Goal: Transaction & Acquisition: Purchase product/service

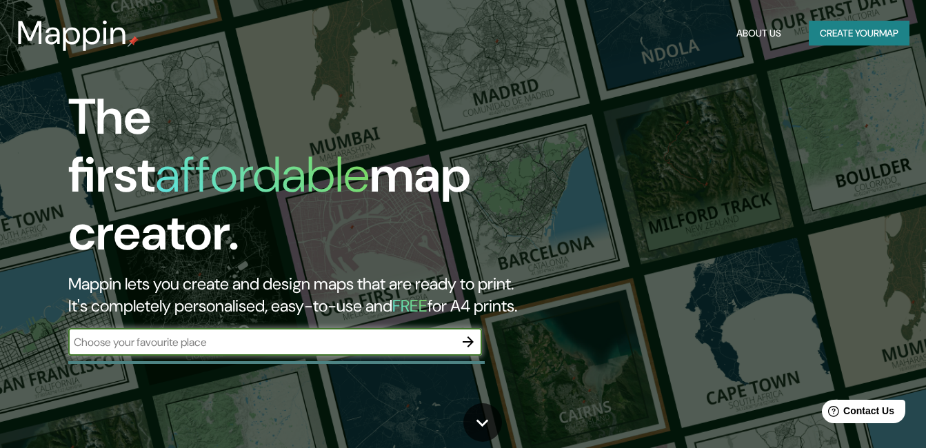
click at [397, 334] on input "text" at bounding box center [261, 342] width 386 height 16
paste input "Jicamán, Cuautla Morelos. 18°49'05.7"N 98°58'20.6"W"
type input "Jicamán, Cuautla Morelos. 18°49'05.7"N 98°58'20.6"W"
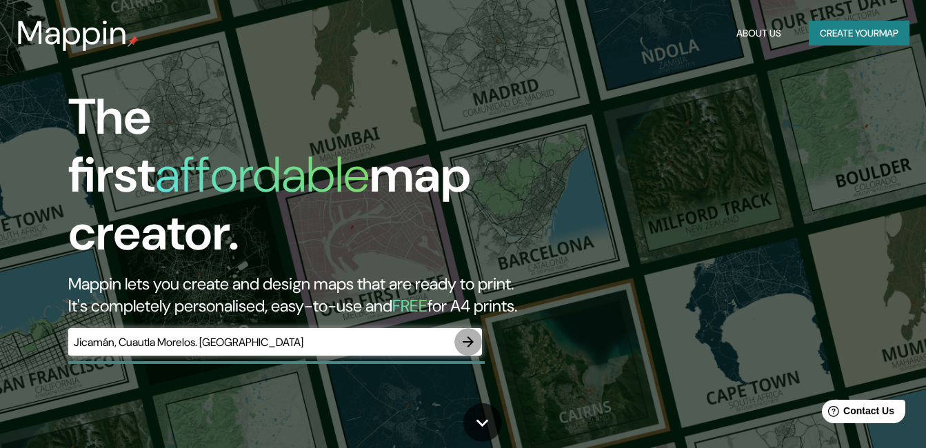
click at [474, 334] on icon "button" at bounding box center [468, 342] width 17 height 17
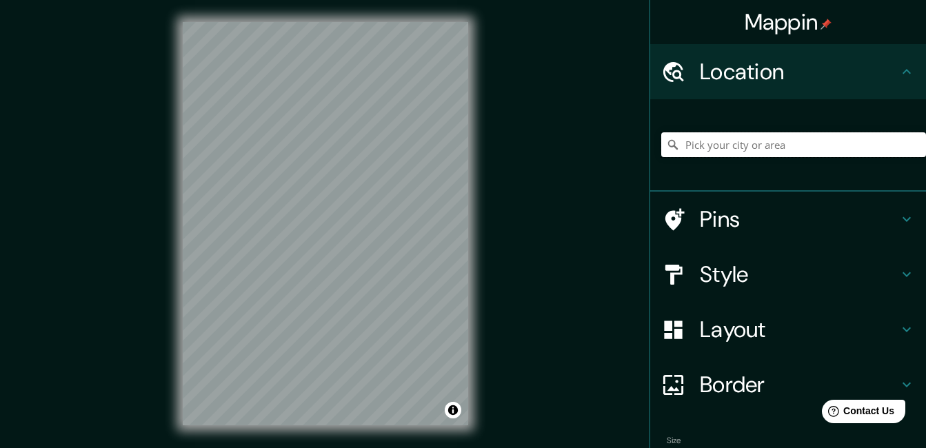
click at [736, 136] on input "Pick your city or area" at bounding box center [793, 144] width 265 height 25
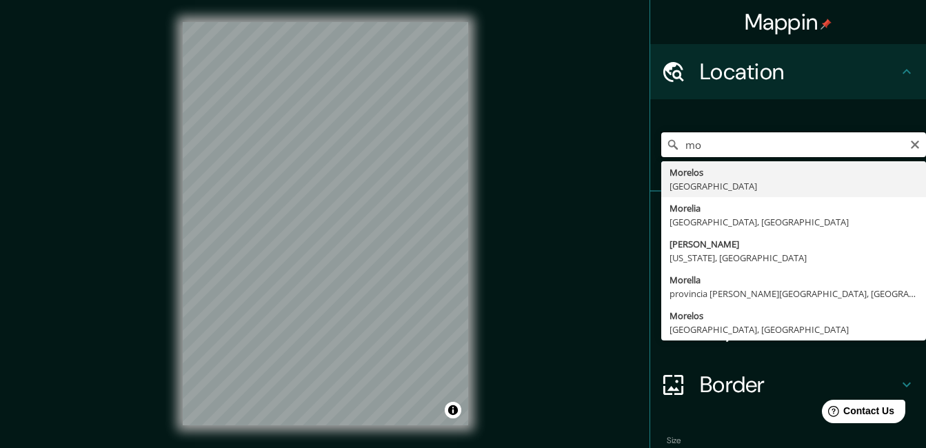
type input "m"
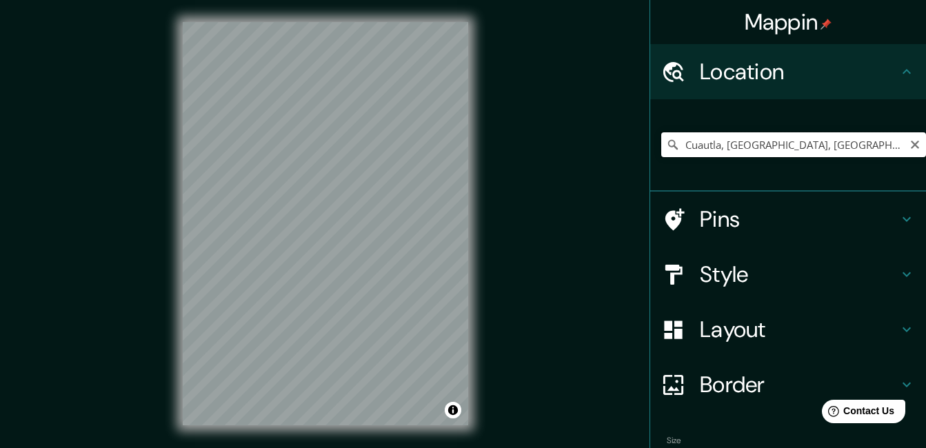
click at [673, 144] on input "Cuautla, Morelos, México" at bounding box center [793, 144] width 265 height 25
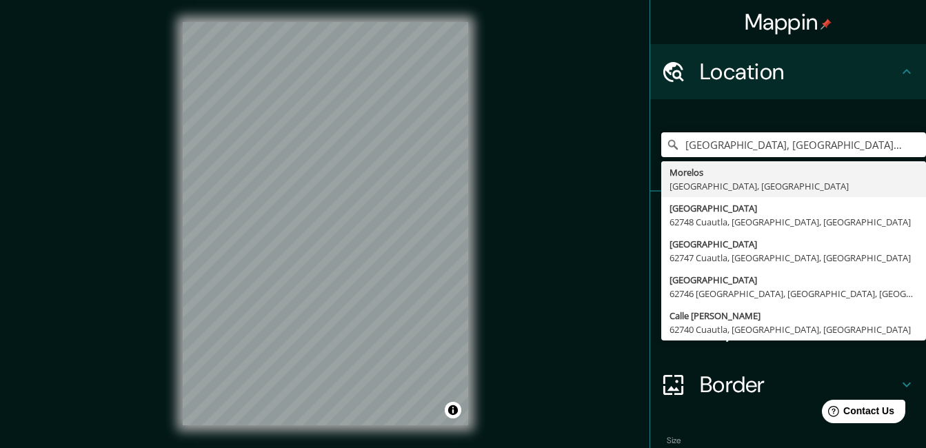
type input "Morelos, Michoacán, México"
click at [911, 148] on icon "Clear" at bounding box center [915, 145] width 8 height 8
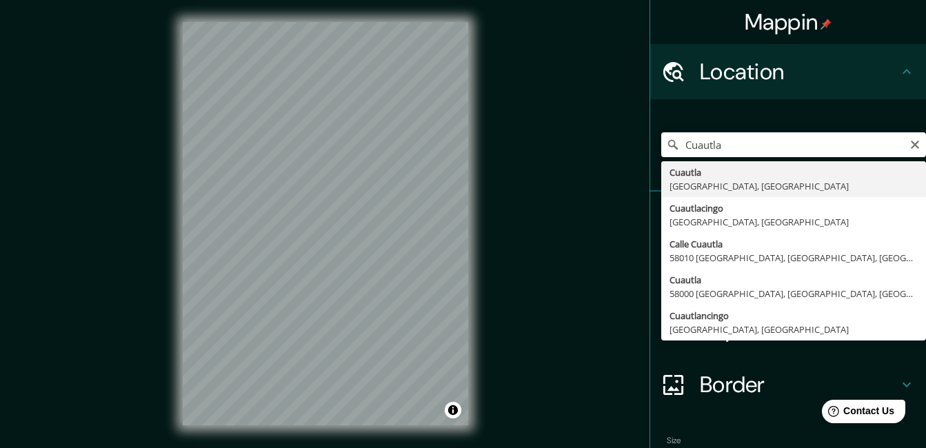
type input "Cuautla, Morelos, México"
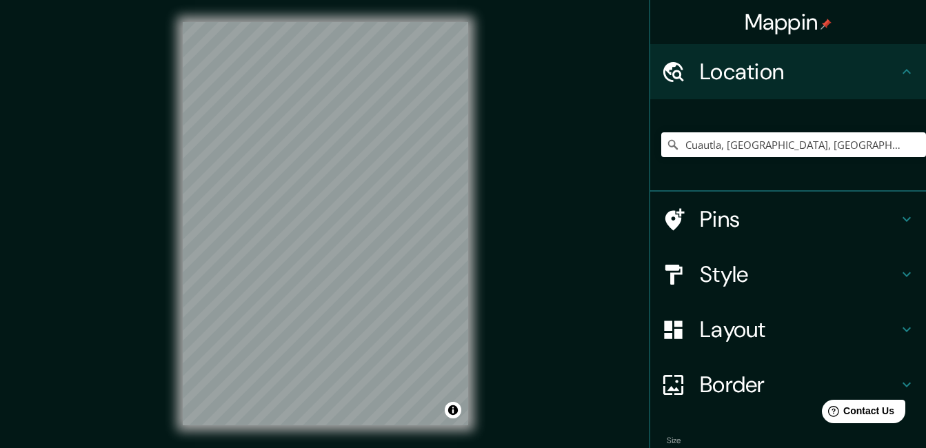
click at [477, 396] on div "© Mapbox © OpenStreetMap Improve this map" at bounding box center [326, 224] width 330 height 448
click at [140, 101] on div "Mappin Location Cuautla, Morelos, México Pins Style Layout Border Choose a bord…" at bounding box center [463, 235] width 926 height 470
click at [784, 269] on h4 "Style" at bounding box center [799, 275] width 199 height 28
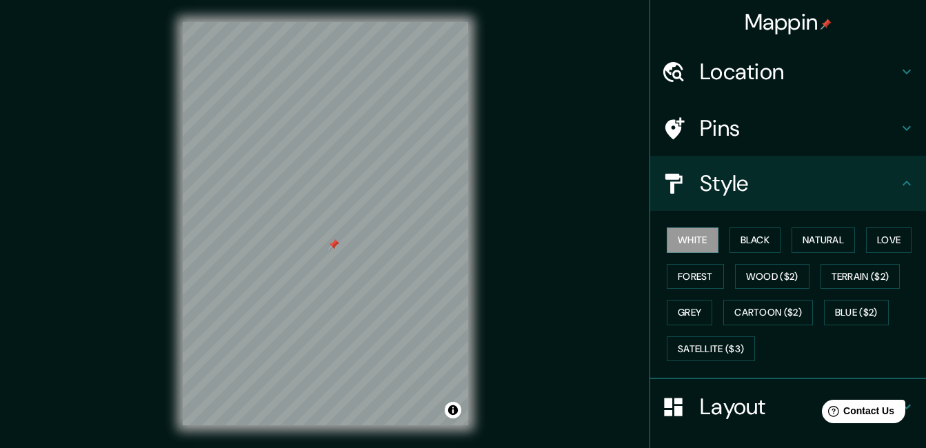
click at [785, 192] on h4 "Style" at bounding box center [799, 184] width 199 height 28
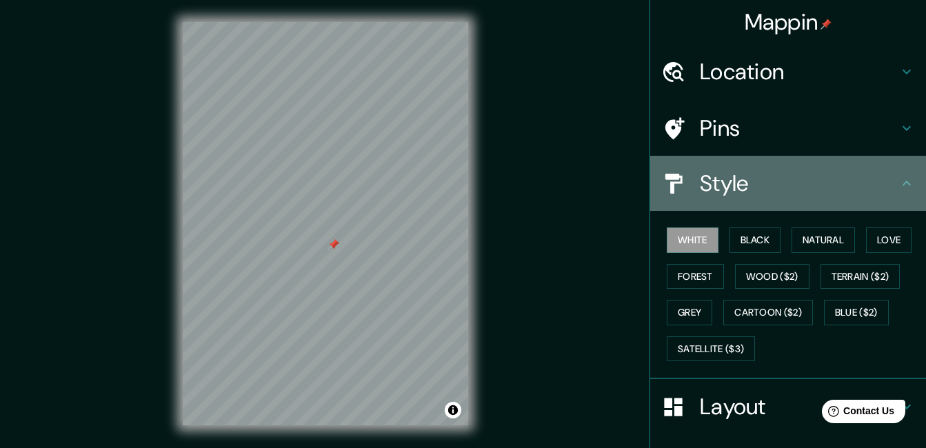
click at [806, 168] on div "Style" at bounding box center [788, 183] width 276 height 55
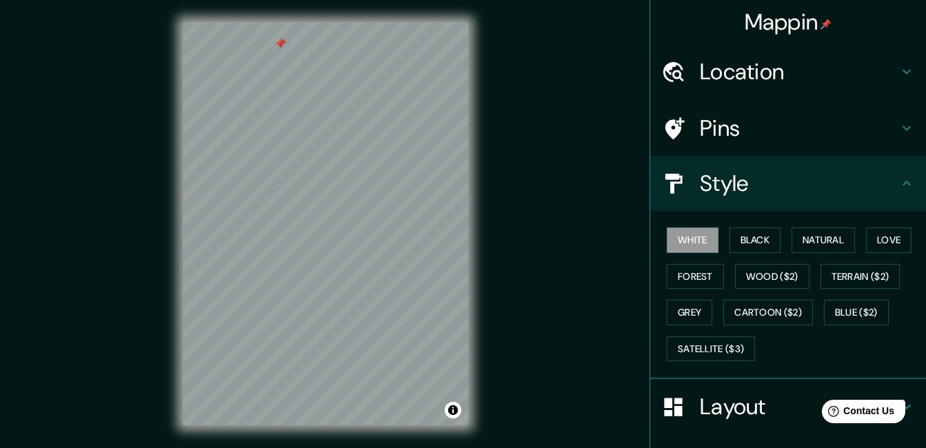
click at [326, 1] on div "© Mapbox © OpenStreetMap Improve this map" at bounding box center [326, 224] width 330 height 448
click at [526, 0] on html "Mappin Location Cuautla, Morelos, México Pins Style White Black Natural Love Fo…" at bounding box center [463, 224] width 926 height 448
click at [290, 208] on div at bounding box center [285, 203] width 11 height 11
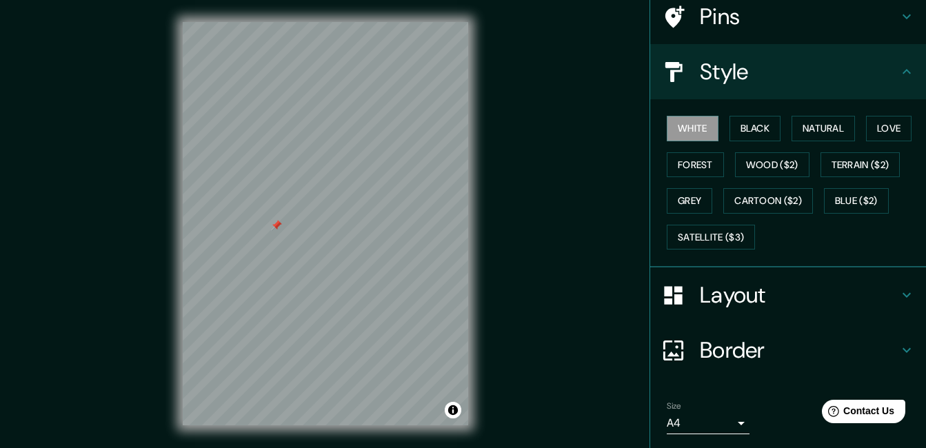
scroll to position [157, 0]
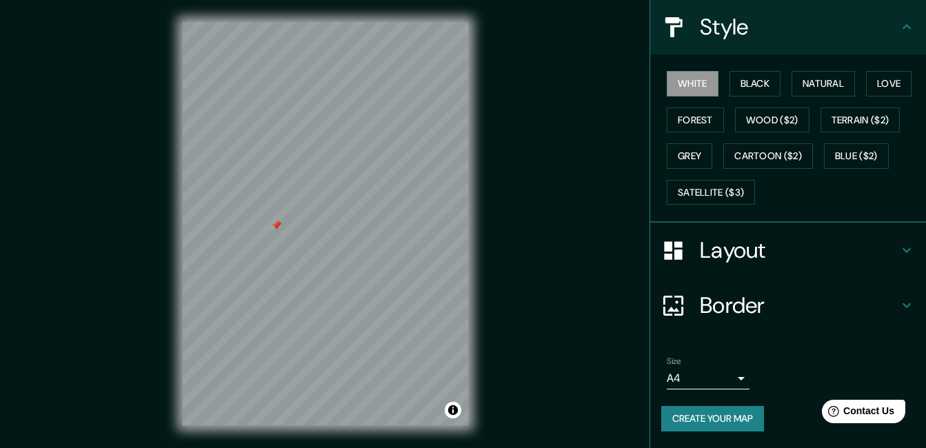
click at [731, 377] on body "Mappin Location Cuautla, Morelos, México Pins Style White Black Natural Love Fo…" at bounding box center [463, 224] width 926 height 448
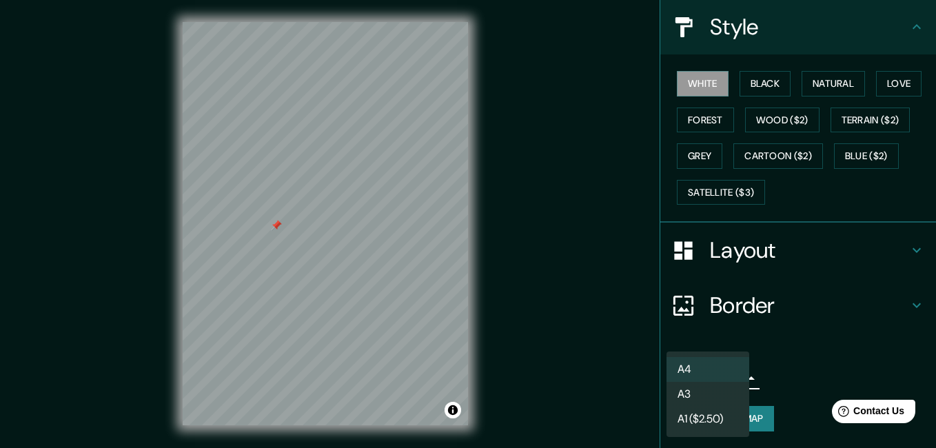
click at [765, 404] on div at bounding box center [468, 224] width 936 height 448
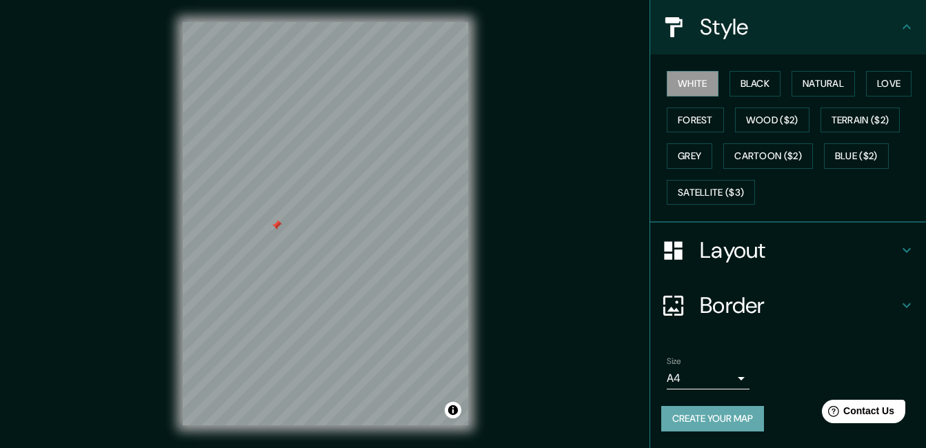
click at [736, 409] on button "Create your map" at bounding box center [712, 419] width 103 height 26
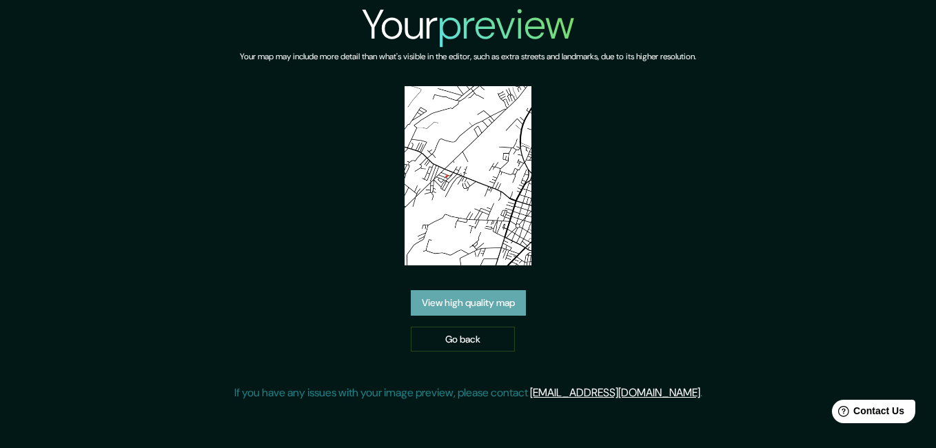
click at [479, 301] on link "View high quality map" at bounding box center [468, 303] width 115 height 26
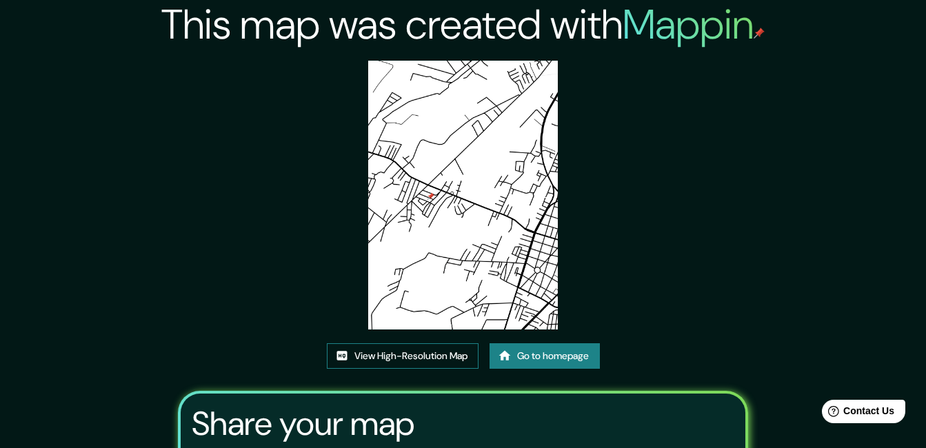
click at [388, 359] on link "View High-Resolution Map" at bounding box center [403, 356] width 152 height 26
click at [415, 356] on link "View High-Resolution Map" at bounding box center [403, 356] width 152 height 26
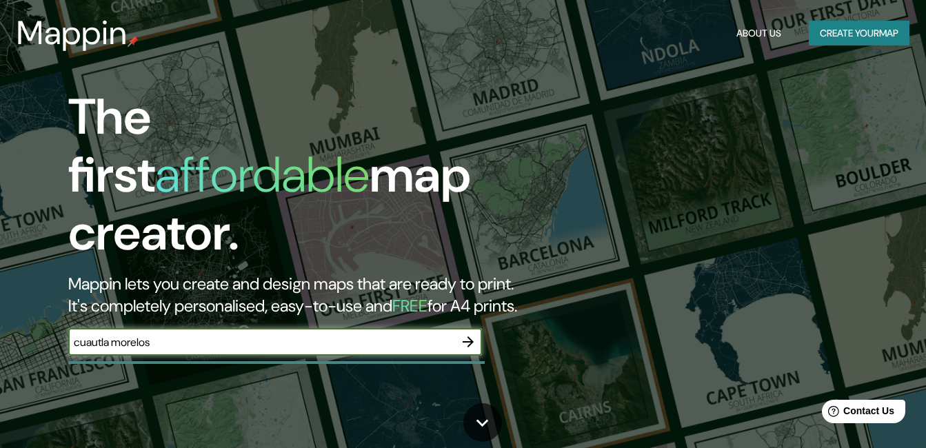
type input "cuautla morelos"
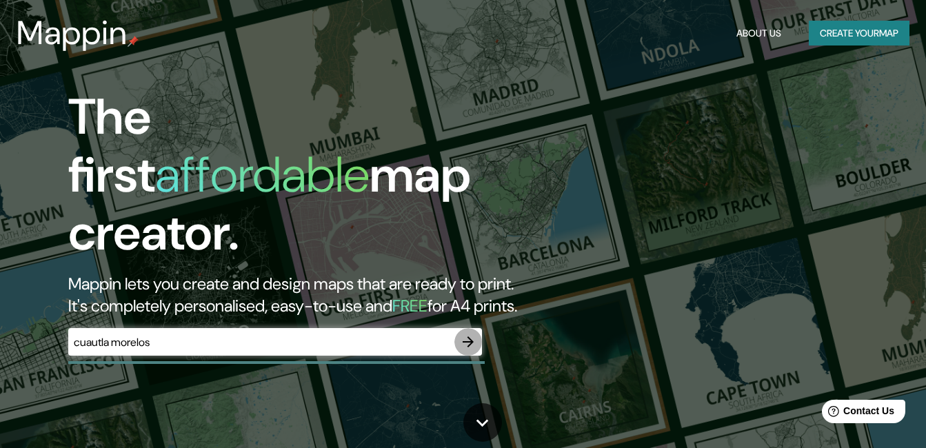
click at [472, 337] on icon "button" at bounding box center [468, 342] width 11 height 11
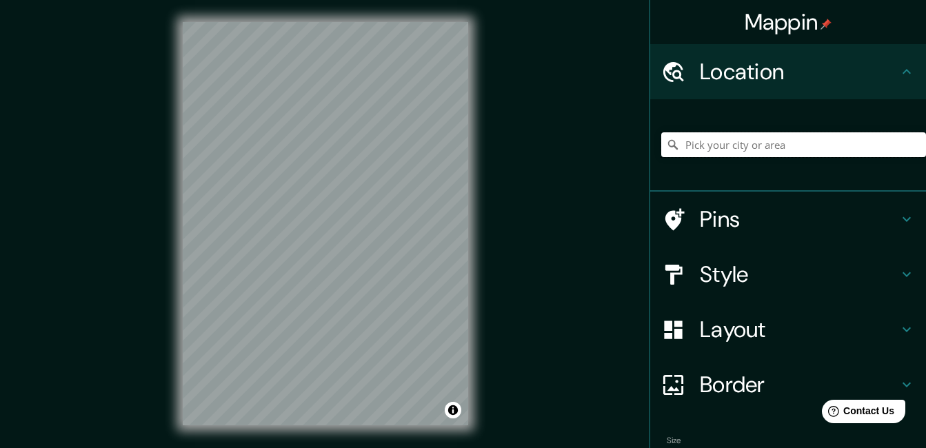
click at [752, 141] on input "Pick your city or area" at bounding box center [793, 144] width 265 height 25
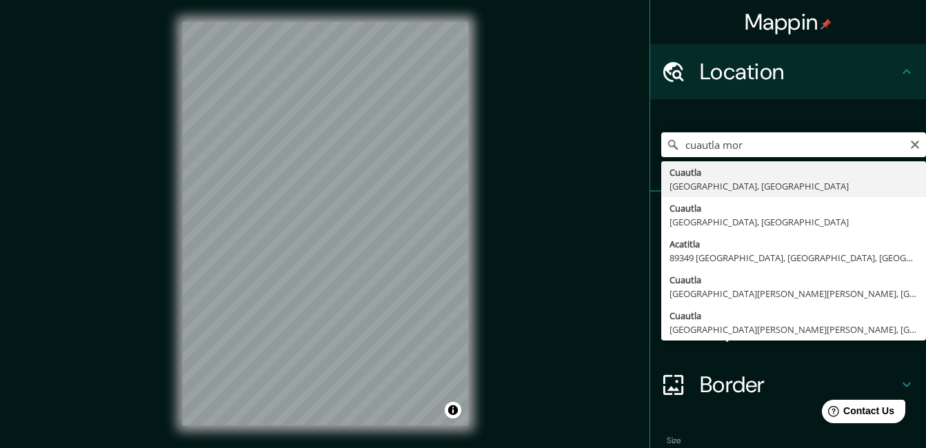
type input "Cuautla, Morelos, México"
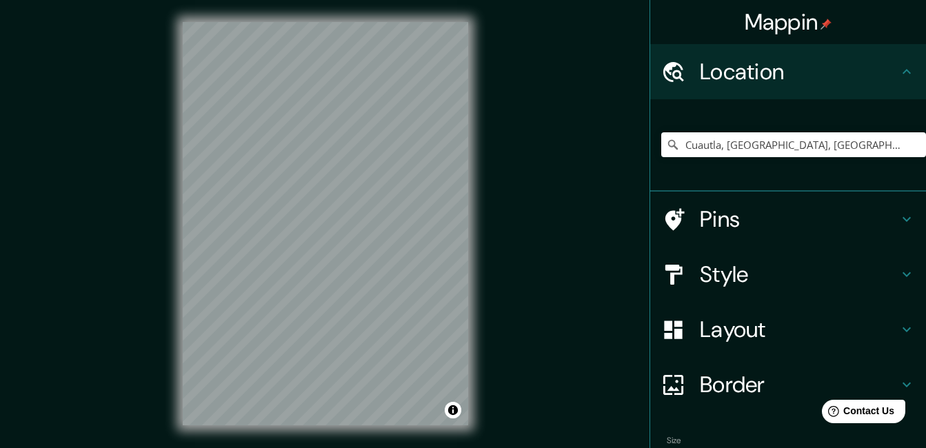
click at [650, 448] on html "Mappin Location Cuautla, Morelos, México Pins Style Layout Border Choose a bord…" at bounding box center [463, 224] width 926 height 448
click at [18, 230] on div "Mappin Location Cuautla, Morelos, México Pins Style Layout Border Choose a bord…" at bounding box center [463, 235] width 926 height 470
click at [332, 448] on html "Mappin Location Cuautla, Morelos, México Pins Style Layout Border Choose a bord…" at bounding box center [463, 224] width 926 height 448
click at [576, 363] on div "Mappin Location Cuautla, Morelos, México Pins Style Layout Border Choose a bord…" at bounding box center [463, 235] width 926 height 470
click at [450, 0] on html "Mappin Location Cuautla, Morelos, México Pins Style Layout Border Choose a bord…" at bounding box center [463, 224] width 926 height 448
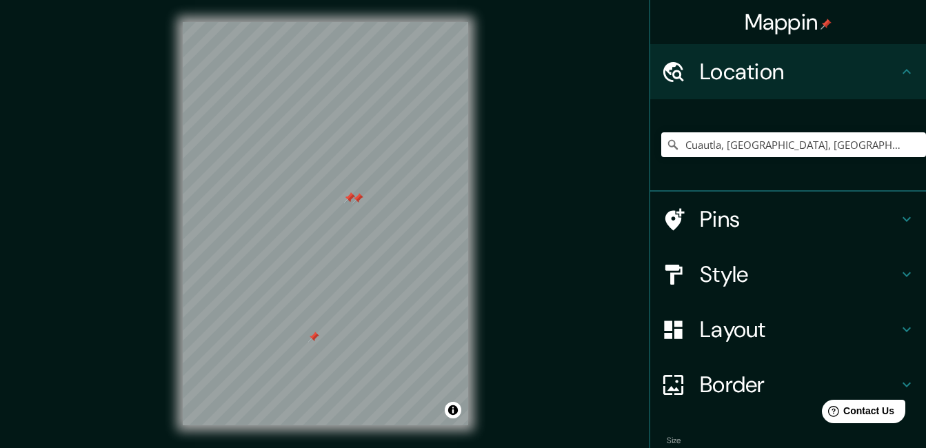
click at [350, 200] on div at bounding box center [349, 197] width 11 height 11
click at [349, 197] on div at bounding box center [349, 197] width 11 height 11
click at [356, 195] on div at bounding box center [357, 198] width 11 height 11
click at [312, 340] on div at bounding box center [313, 337] width 11 height 11
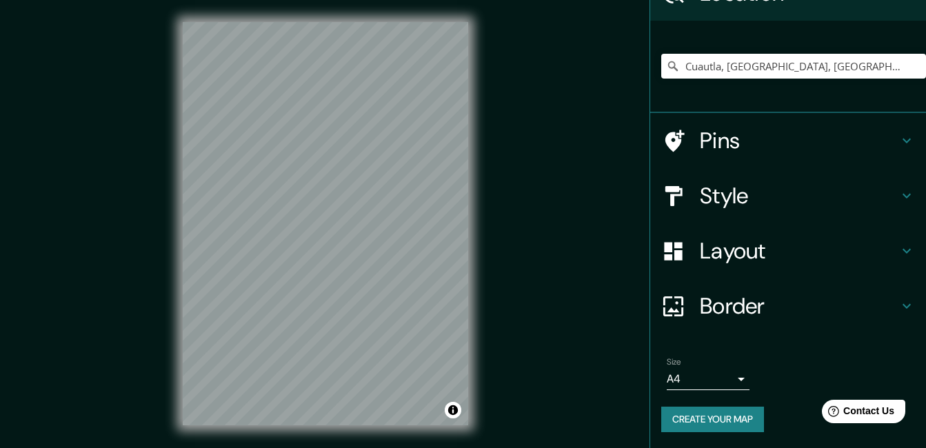
scroll to position [79, 0]
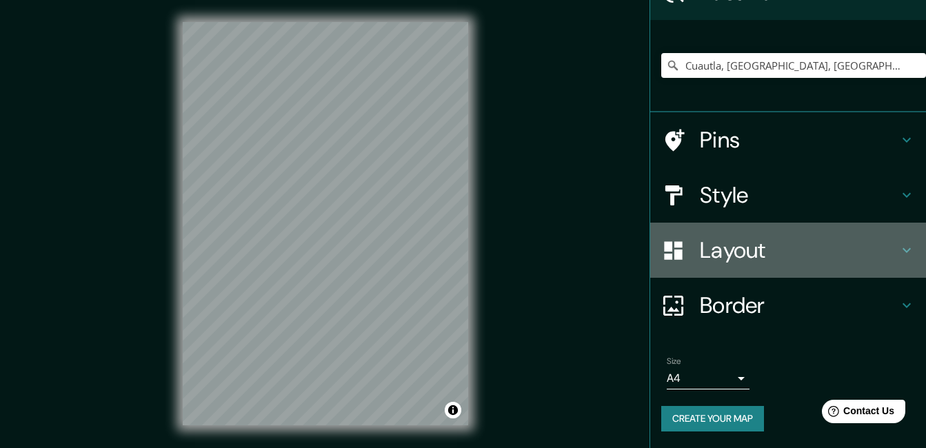
click at [903, 252] on icon at bounding box center [907, 250] width 17 height 17
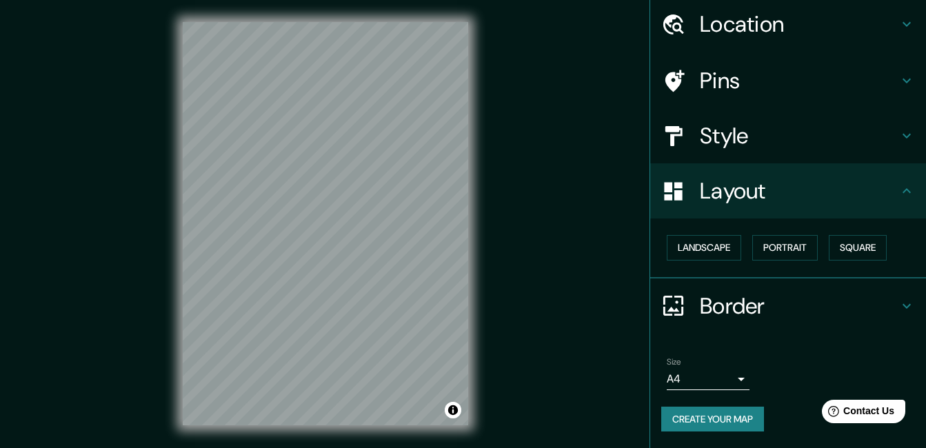
scroll to position [48, 0]
click at [723, 421] on button "Create your map" at bounding box center [712, 420] width 103 height 26
click at [743, 420] on button "Create your map" at bounding box center [712, 420] width 103 height 26
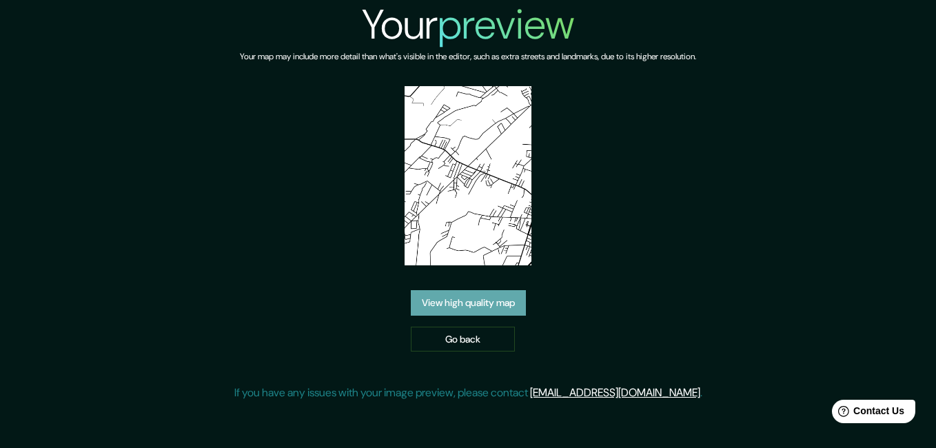
click at [467, 294] on link "View high quality map" at bounding box center [468, 303] width 115 height 26
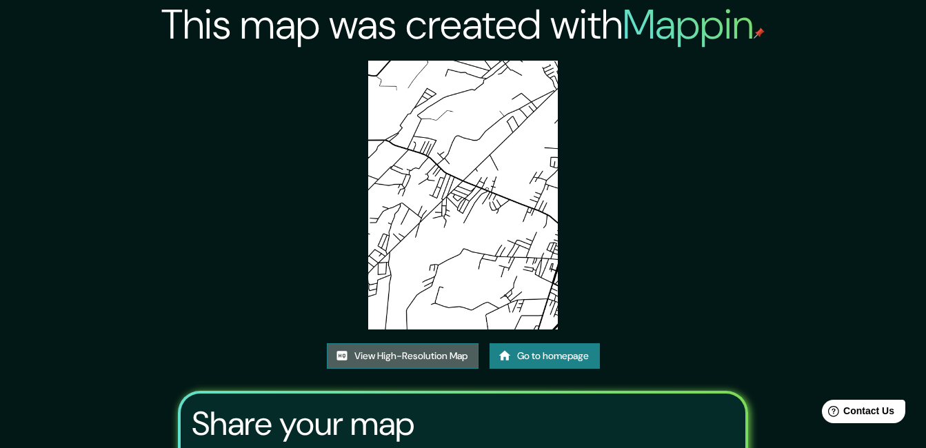
click at [464, 350] on link "View High-Resolution Map" at bounding box center [403, 356] width 152 height 26
